Goal: Task Accomplishment & Management: Manage account settings

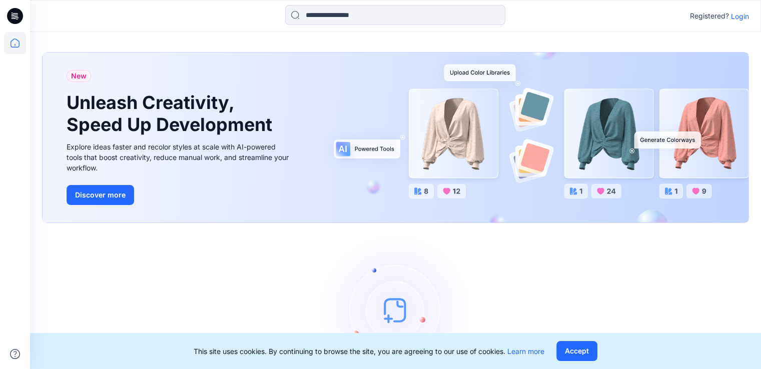
click at [735, 14] on p "Login" at bounding box center [740, 16] width 18 height 11
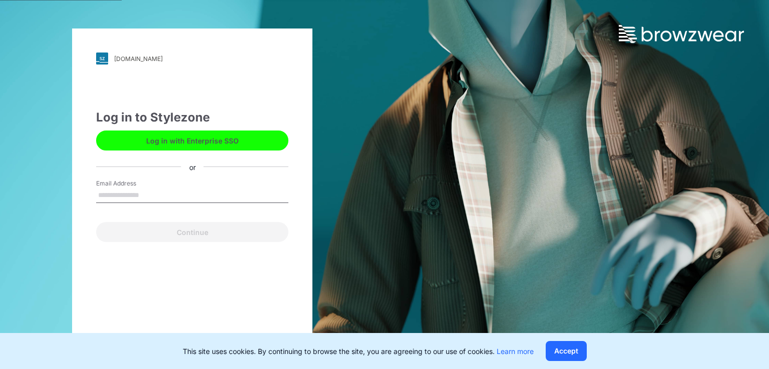
click at [160, 195] on input "Email Address" at bounding box center [192, 195] width 192 height 15
type input "**********"
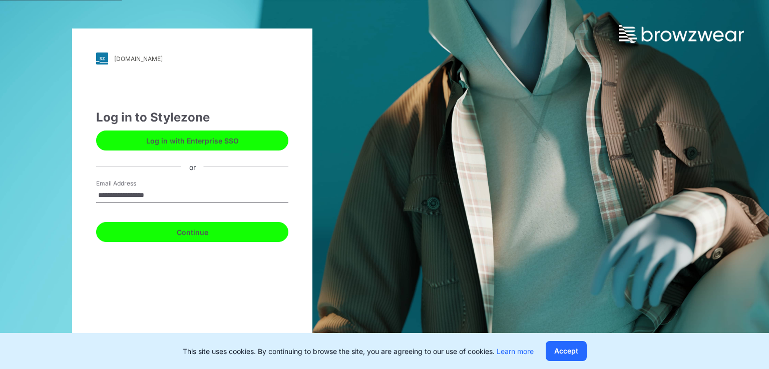
click at [192, 230] on button "Continue" at bounding box center [192, 232] width 192 height 20
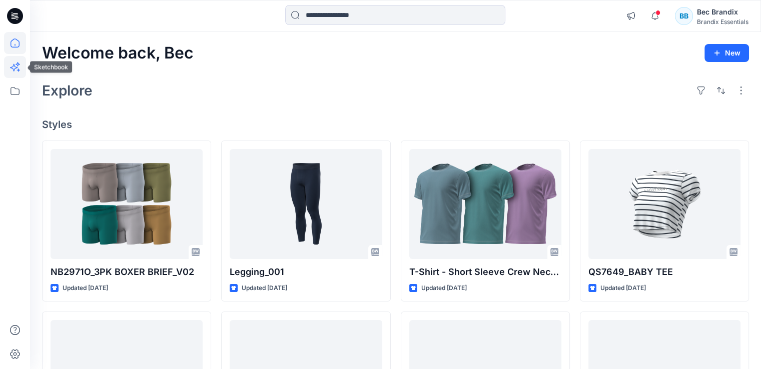
click at [17, 64] on icon at bounding box center [15, 67] width 22 height 22
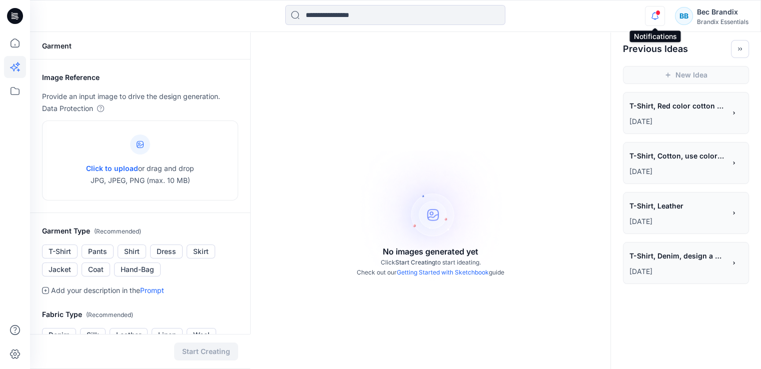
click at [646, 15] on icon "button" at bounding box center [655, 16] width 19 height 20
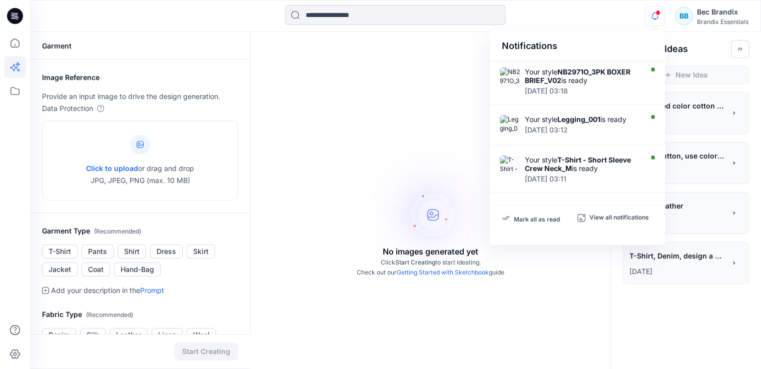
click at [602, 7] on div "Notifications Your style NB2971O_3PK BOXER BRIEF_V02 is ready [DATE] 03:18 Your…" at bounding box center [395, 16] width 731 height 22
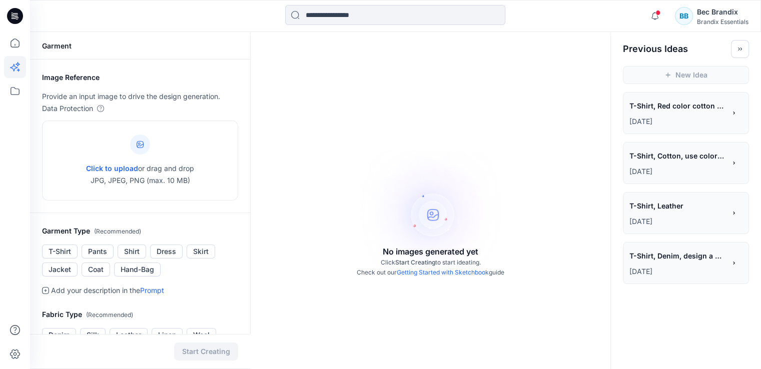
click at [17, 19] on icon at bounding box center [17, 19] width 3 height 1
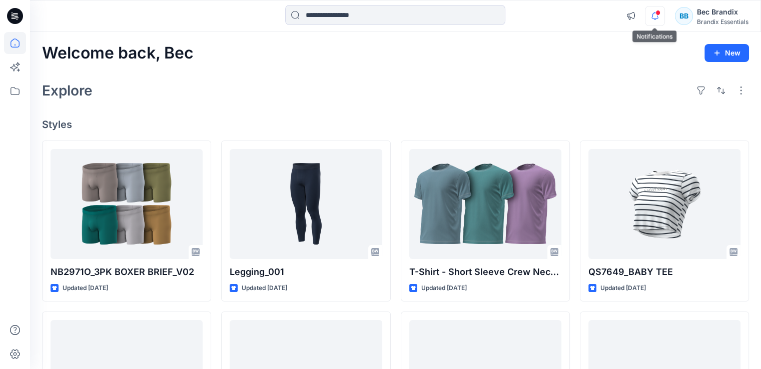
click at [661, 10] on icon "button" at bounding box center [655, 16] width 19 height 20
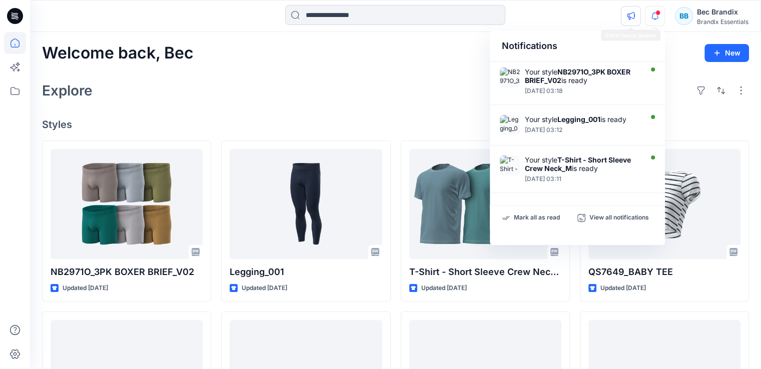
click at [628, 20] on icon "button" at bounding box center [631, 16] width 8 height 8
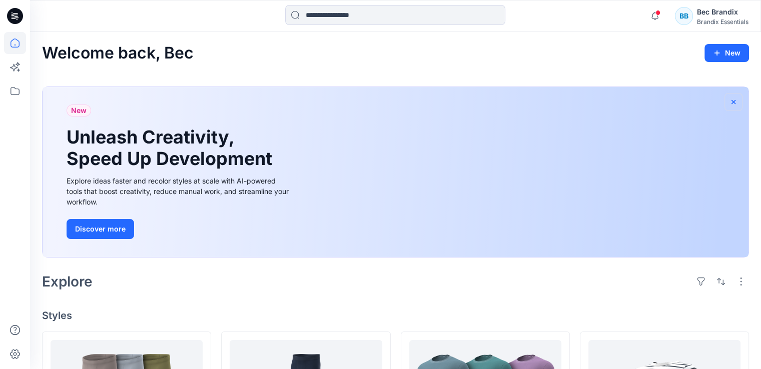
click at [733, 101] on icon "button" at bounding box center [734, 102] width 4 height 4
